Goal: Task Accomplishment & Management: Manage account settings

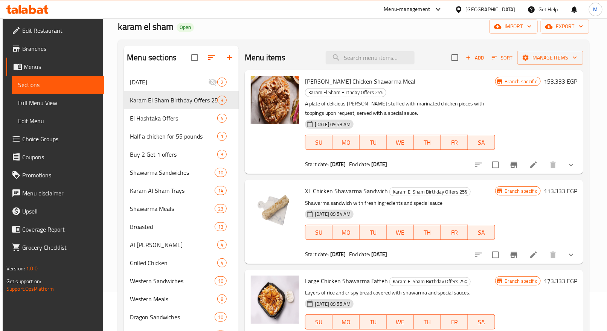
scroll to position [56, 0]
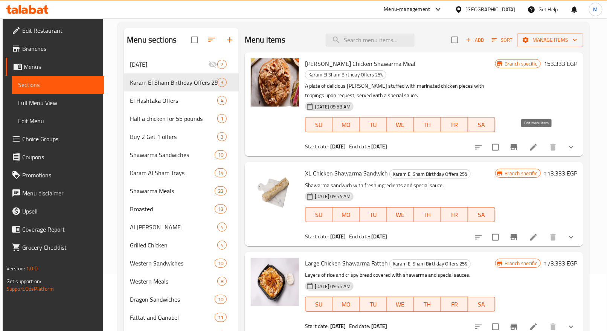
click at [538, 143] on icon at bounding box center [533, 147] width 9 height 9
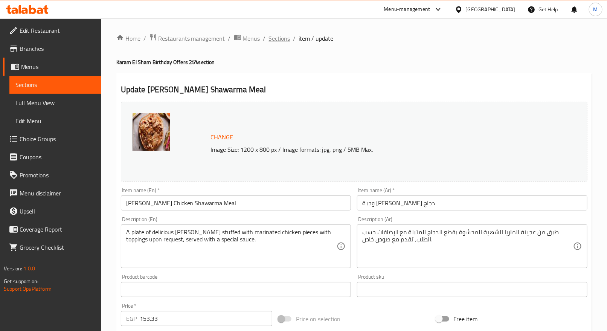
click at [280, 37] on span "Sections" at bounding box center [279, 38] width 21 height 9
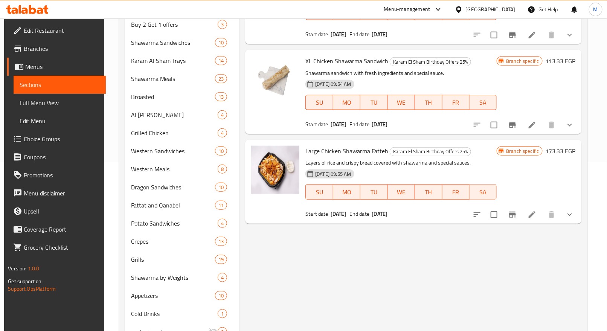
scroll to position [169, 0]
click at [574, 120] on icon "show more" at bounding box center [569, 124] width 9 height 9
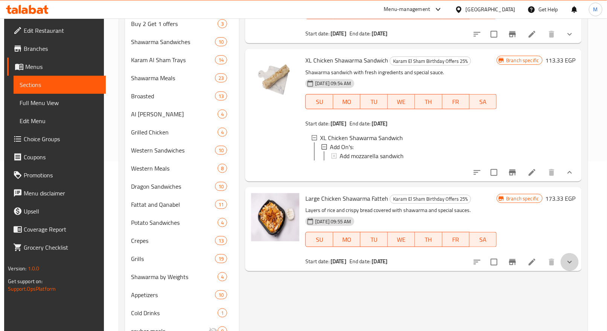
click at [579, 261] on button "show more" at bounding box center [570, 262] width 18 height 18
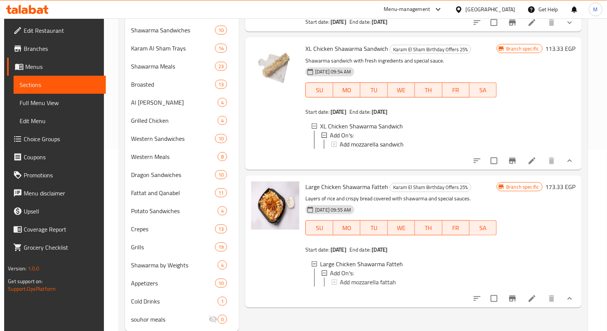
scroll to position [202, 0]
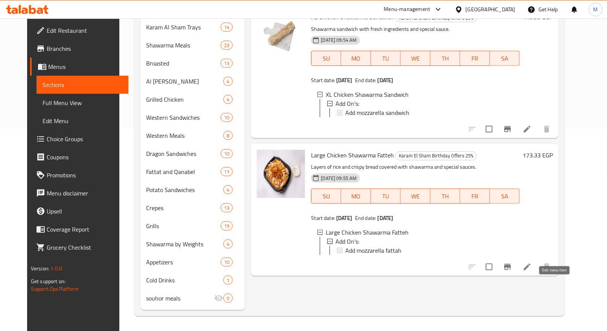
click at [530, 270] on icon at bounding box center [527, 267] width 7 height 7
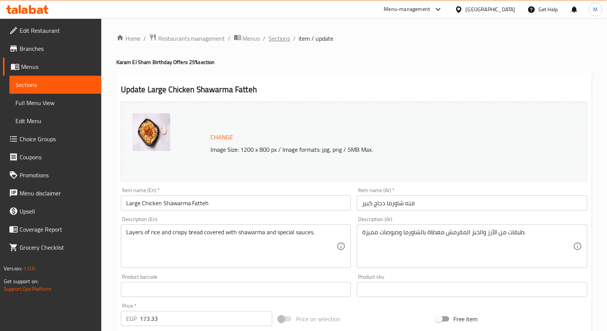
click at [272, 40] on span "Sections" at bounding box center [279, 38] width 21 height 9
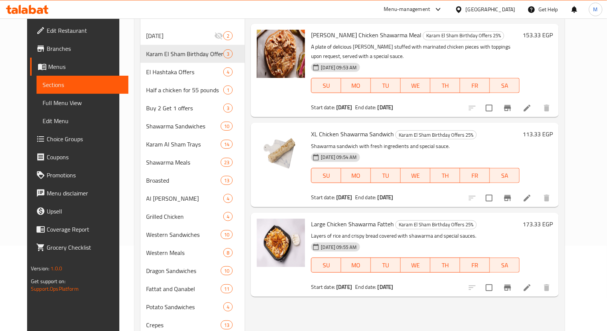
scroll to position [202, 0]
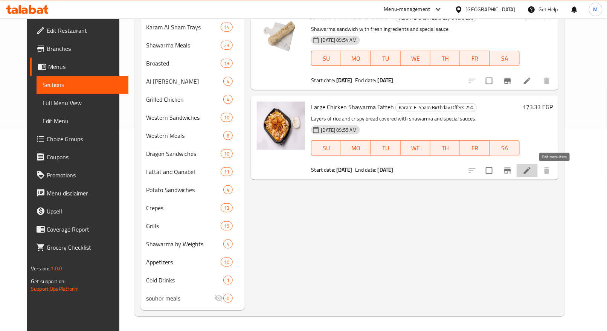
click at [532, 173] on icon at bounding box center [527, 170] width 9 height 9
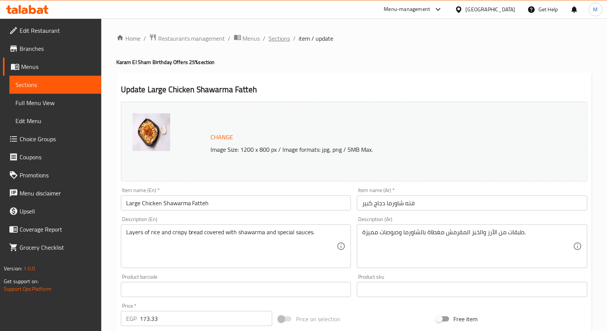
click at [276, 38] on span "Sections" at bounding box center [279, 38] width 21 height 9
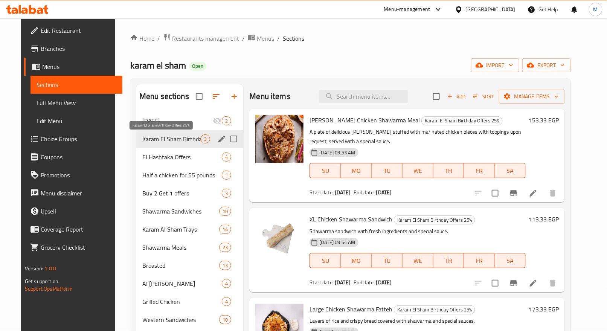
click at [170, 142] on span "Karam El Sham Birthday Offers 25%" at bounding box center [171, 138] width 58 height 9
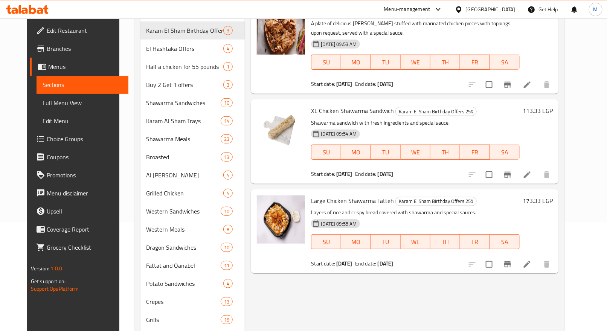
scroll to position [113, 0]
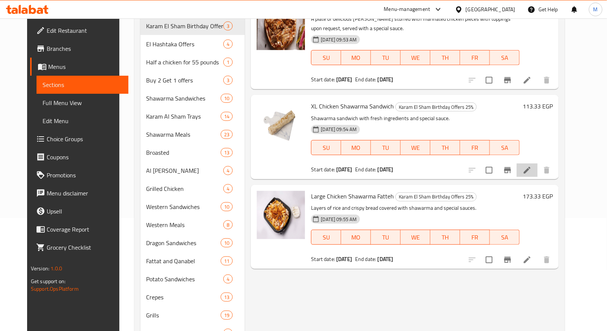
click at [538, 175] on li at bounding box center [527, 170] width 21 height 14
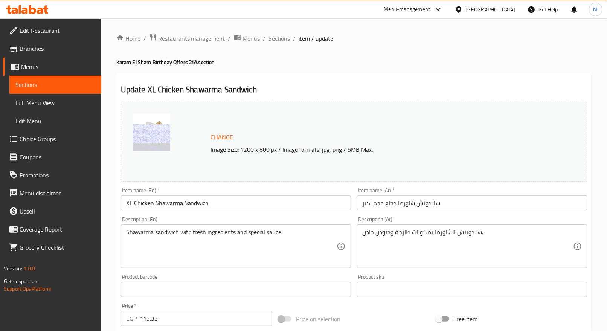
click at [278, 45] on div "Home / Restaurants management / Menus / Sections / item / update Karam El Sham …" at bounding box center [353, 281] width 475 height 494
click at [277, 40] on span "Sections" at bounding box center [279, 38] width 21 height 9
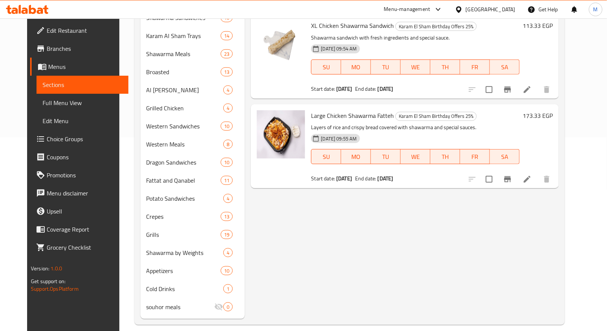
scroll to position [202, 0]
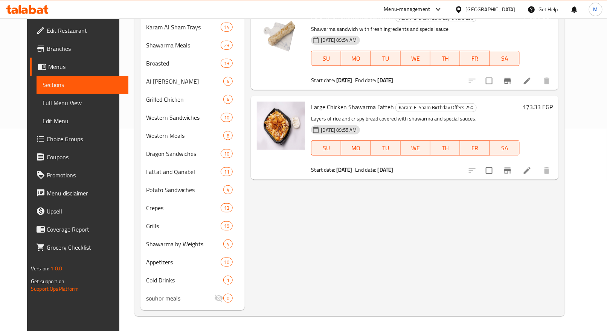
click at [391, 217] on div "Menu items Add Sort Manage items Maria Chicken Shawarma Meal Karam El Sham Birt…" at bounding box center [402, 96] width 314 height 428
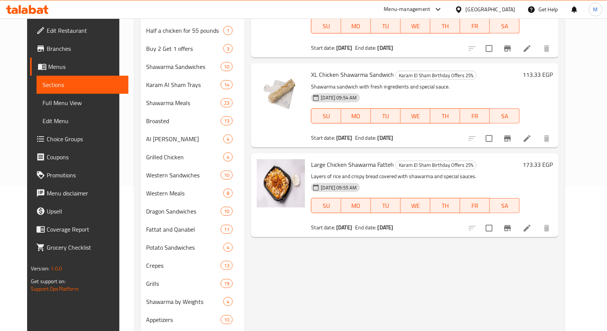
scroll to position [0, 0]
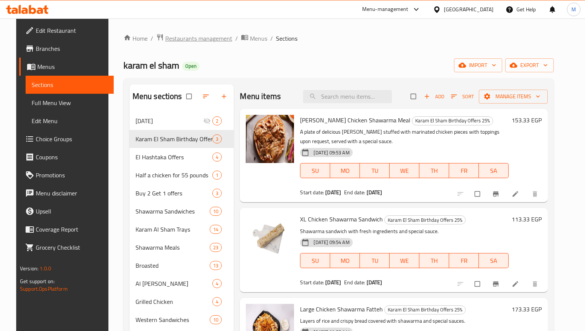
click at [191, 36] on span "Restaurants management" at bounding box center [198, 38] width 67 height 9
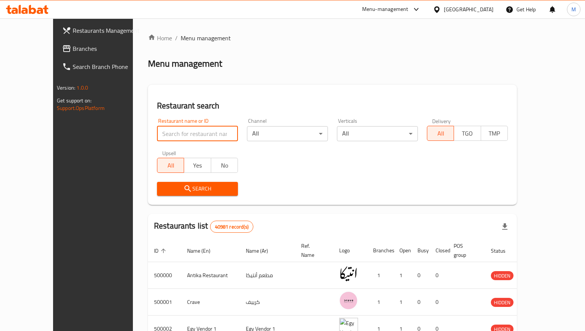
click at [169, 133] on input "search" at bounding box center [197, 133] width 81 height 15
type input "u3"
click button "Search" at bounding box center [197, 189] width 81 height 14
click at [157, 134] on input "search" at bounding box center [197, 133] width 81 height 15
type input "u3"
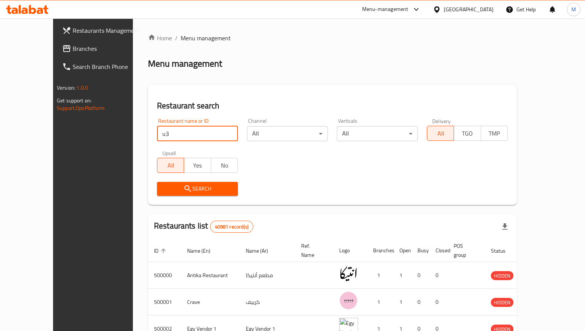
click button "Search" at bounding box center [197, 189] width 81 height 14
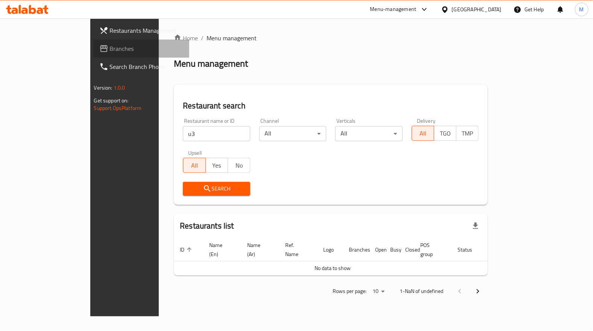
click at [110, 48] on span "Branches" at bounding box center [146, 48] width 73 height 9
